Goal: Find specific page/section: Find specific page/section

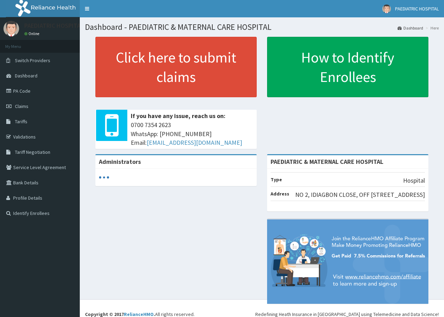
click at [47, 210] on link "Identify Enrollees" at bounding box center [40, 212] width 80 height 15
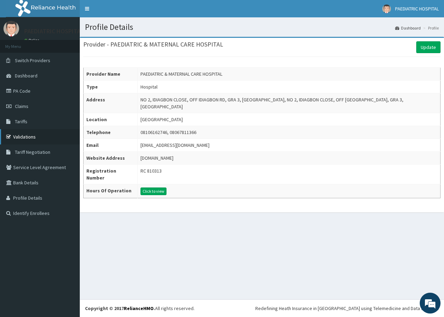
click at [44, 142] on link "Validations" at bounding box center [40, 136] width 80 height 15
